Goal: Find specific page/section: Find specific page/section

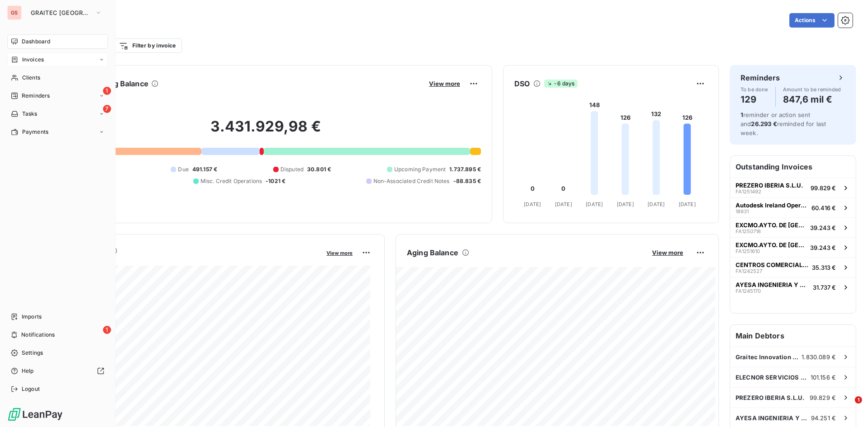
click at [21, 56] on div "Invoices" at bounding box center [27, 60] width 33 height 8
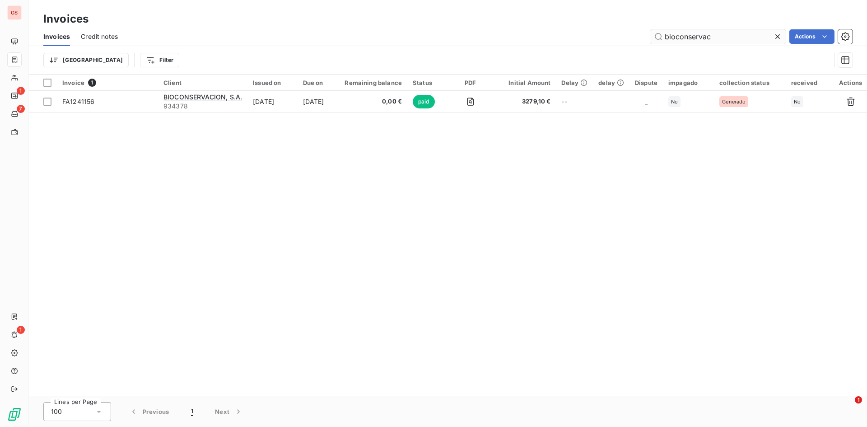
drag, startPoint x: 741, startPoint y: 44, endPoint x: 715, endPoint y: 40, distance: 26.5
click at [726, 41] on div "Invoices Credit notes bioconservac Actions" at bounding box center [448, 36] width 838 height 19
drag, startPoint x: 715, startPoint y: 40, endPoint x: 559, endPoint y: 34, distance: 155.9
click at [562, 34] on div "bioconservac Actions" at bounding box center [491, 36] width 724 height 14
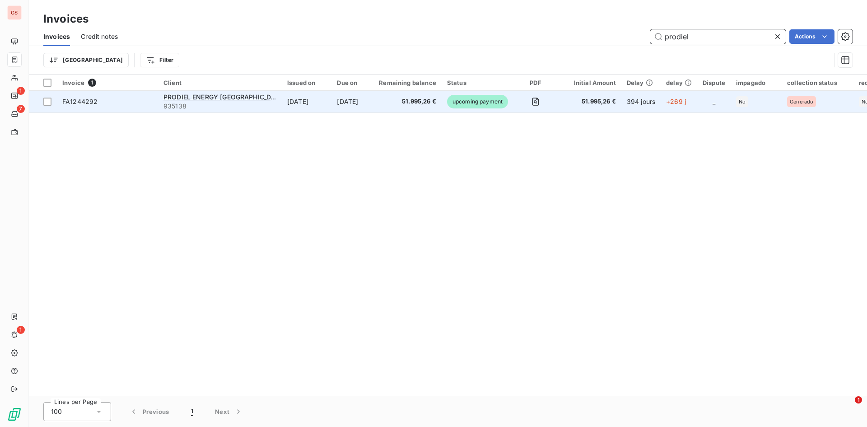
type input "prodiel"
click at [587, 101] on span "51.995,26 €" at bounding box center [589, 101] width 53 height 9
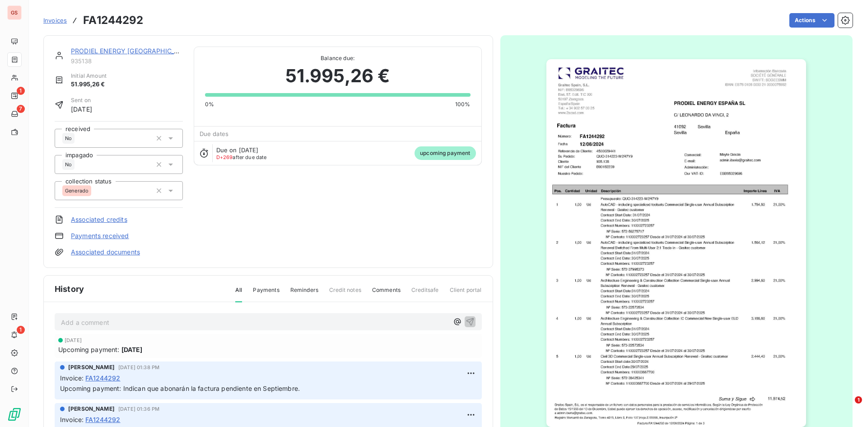
click at [219, 314] on div "Add a comment ﻿" at bounding box center [268, 322] width 427 height 18
click at [221, 319] on p "Add a comment ﻿" at bounding box center [255, 322] width 388 height 11
click at [182, 330] on div "Add a comment ﻿" at bounding box center [268, 322] width 427 height 18
click at [178, 326] on p "Add a comment ﻿" at bounding box center [255, 322] width 388 height 11
